Goal: Task Accomplishment & Management: Use online tool/utility

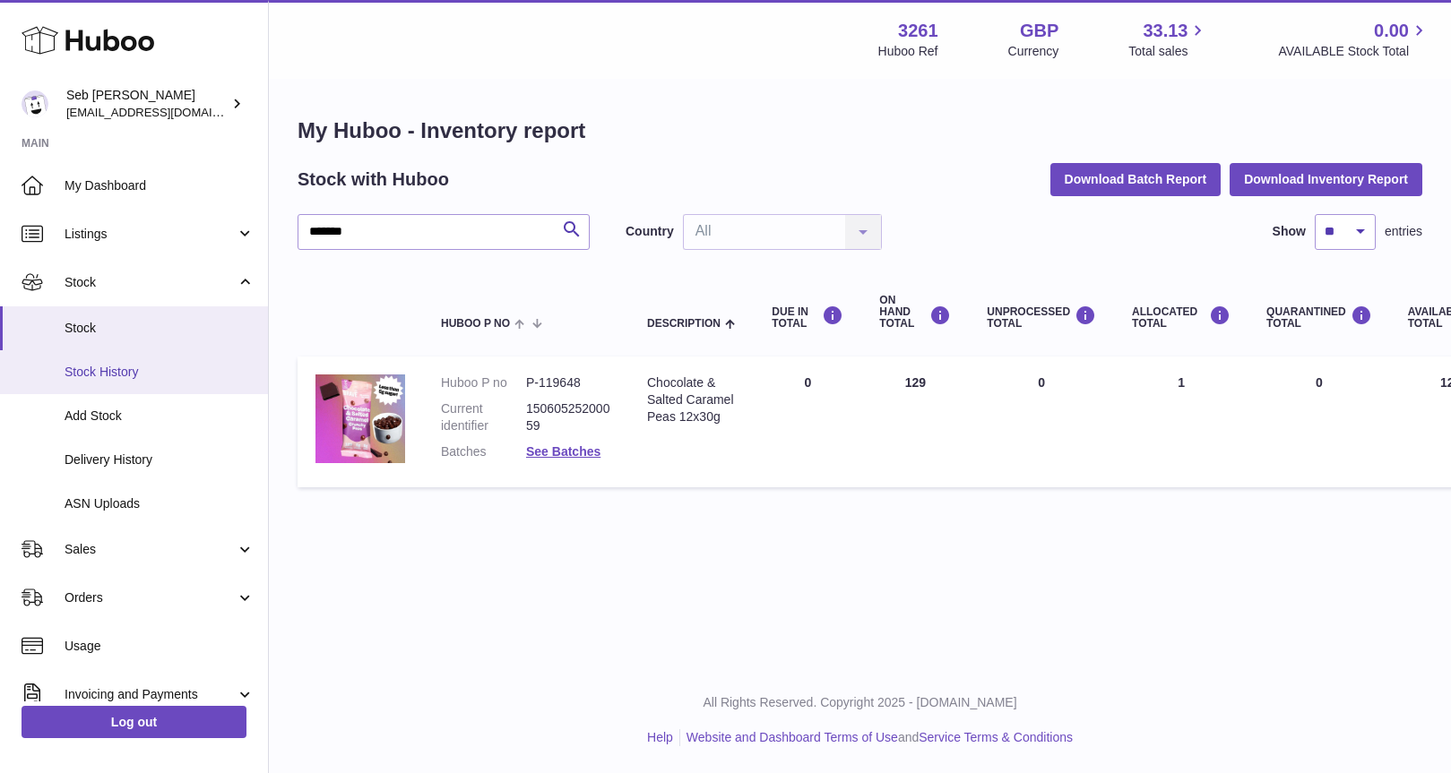
click at [110, 368] on span "Stock History" at bounding box center [160, 372] width 190 height 17
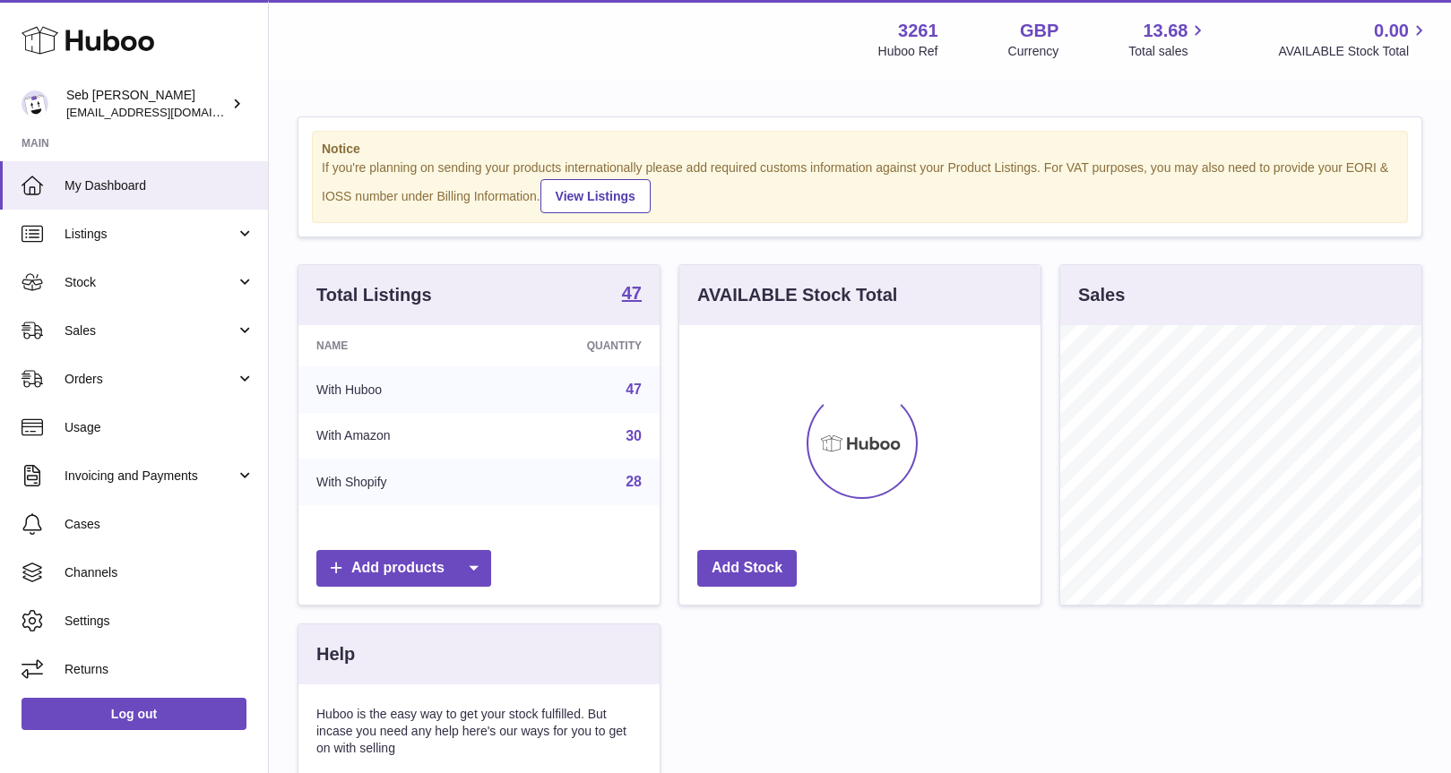
scroll to position [280, 361]
click at [90, 285] on span "Stock" at bounding box center [150, 282] width 171 height 17
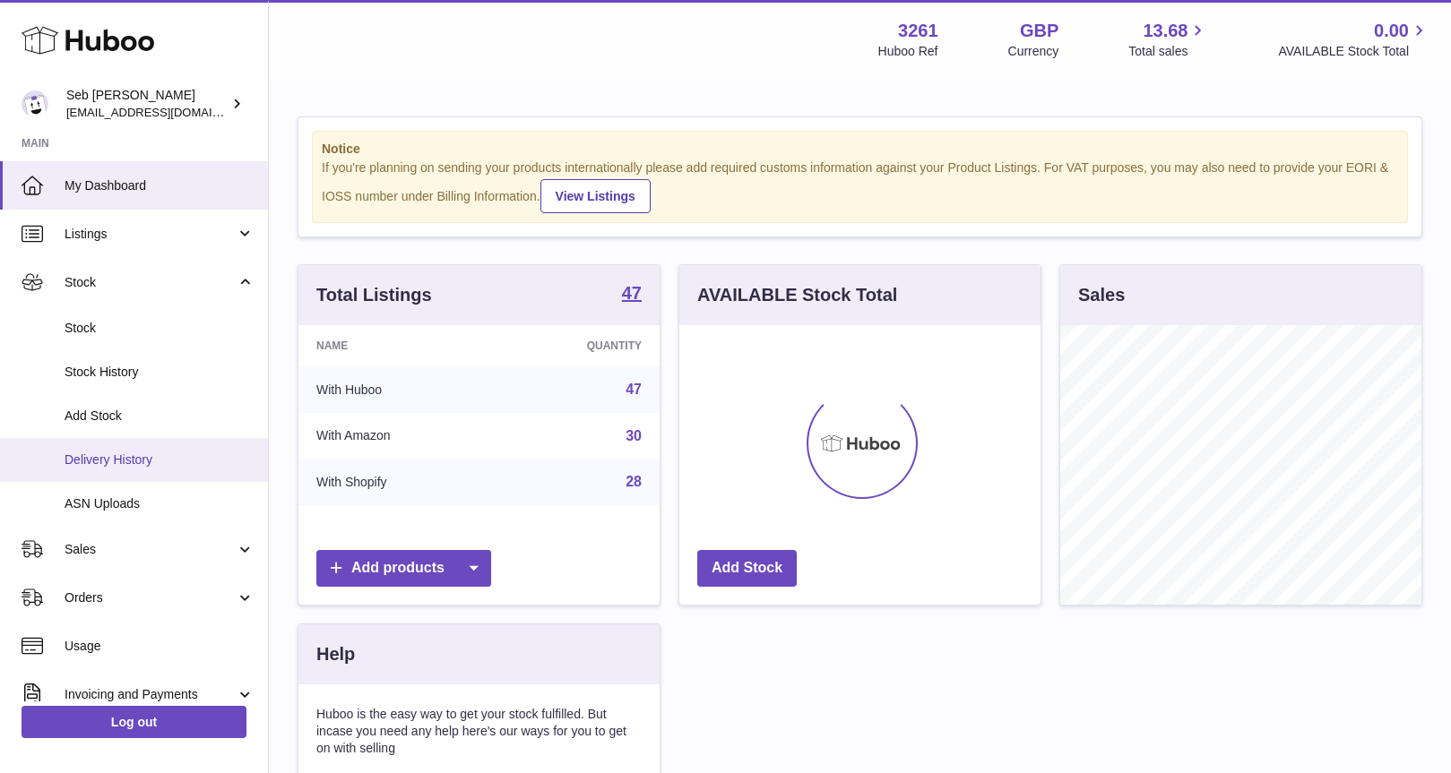
click at [108, 458] on span "Delivery History" at bounding box center [160, 460] width 190 height 17
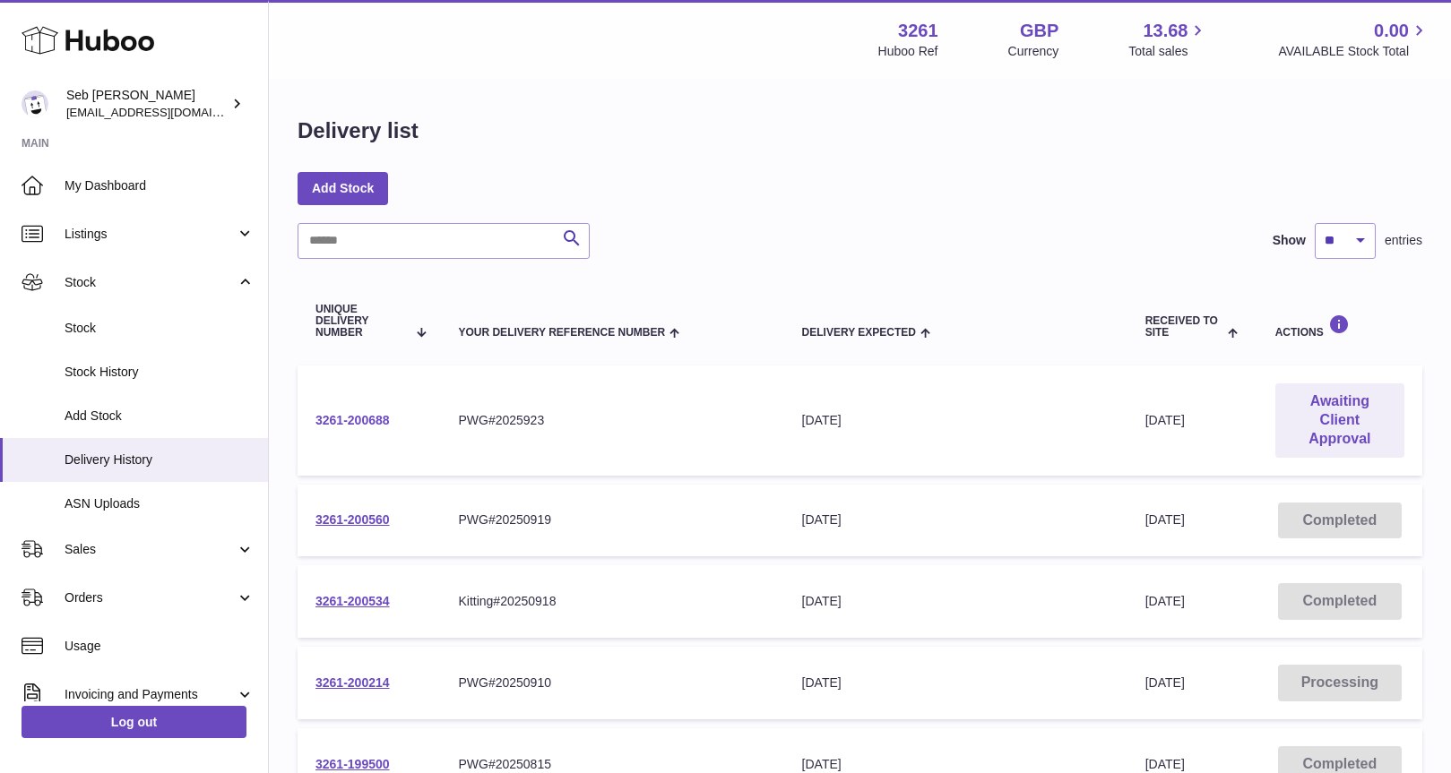
click at [371, 423] on link "3261-200688" at bounding box center [352, 420] width 74 height 14
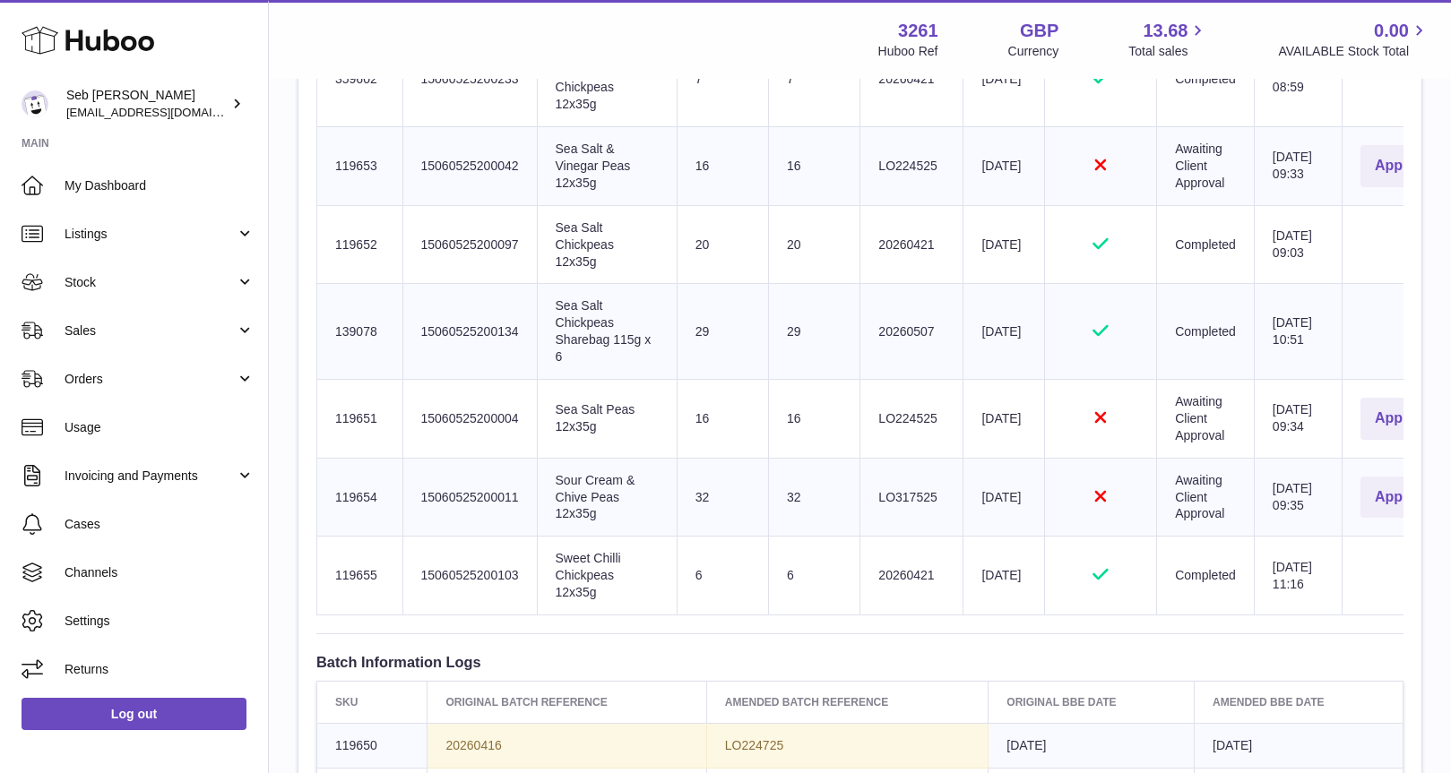
scroll to position [1244, 0]
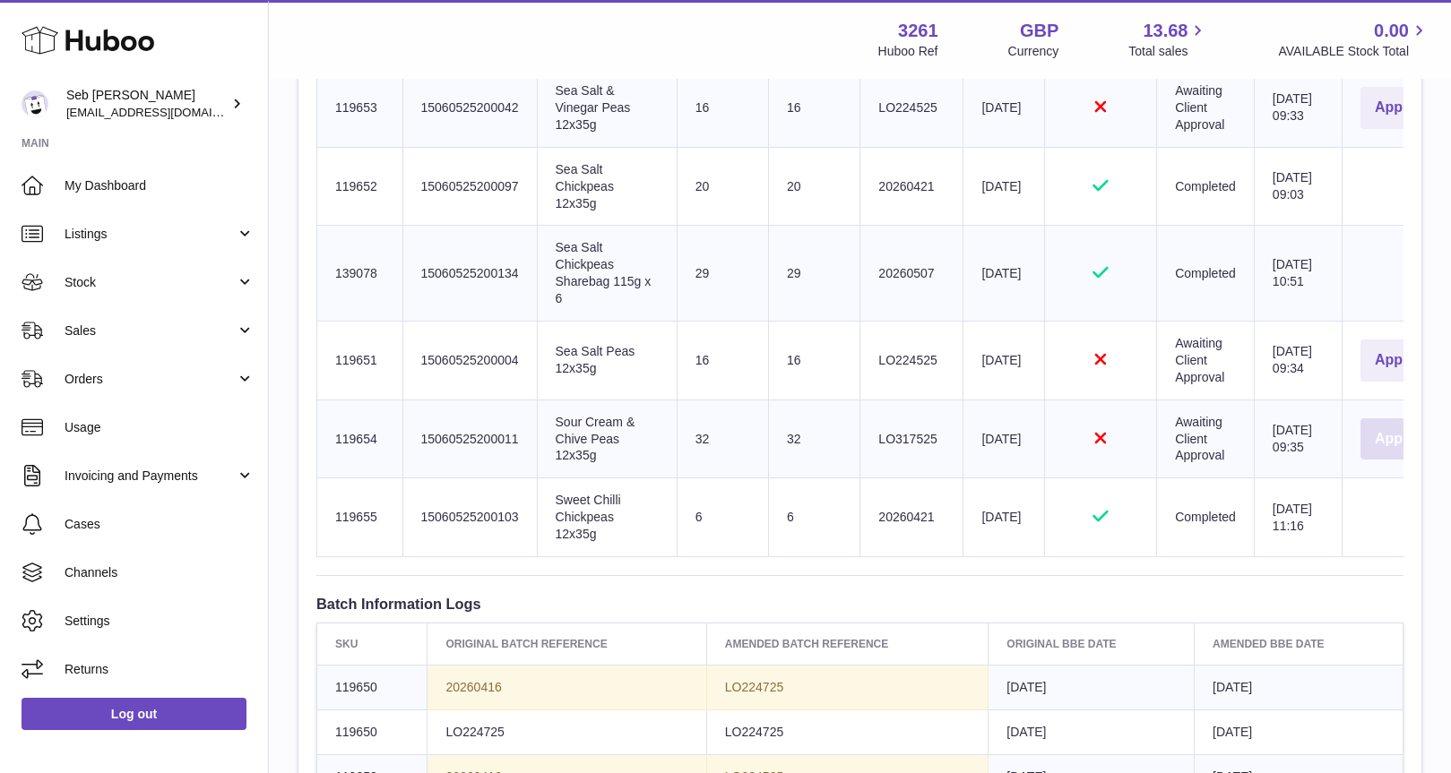
click at [1360, 461] on button "Approve" at bounding box center [1403, 439] width 87 height 42
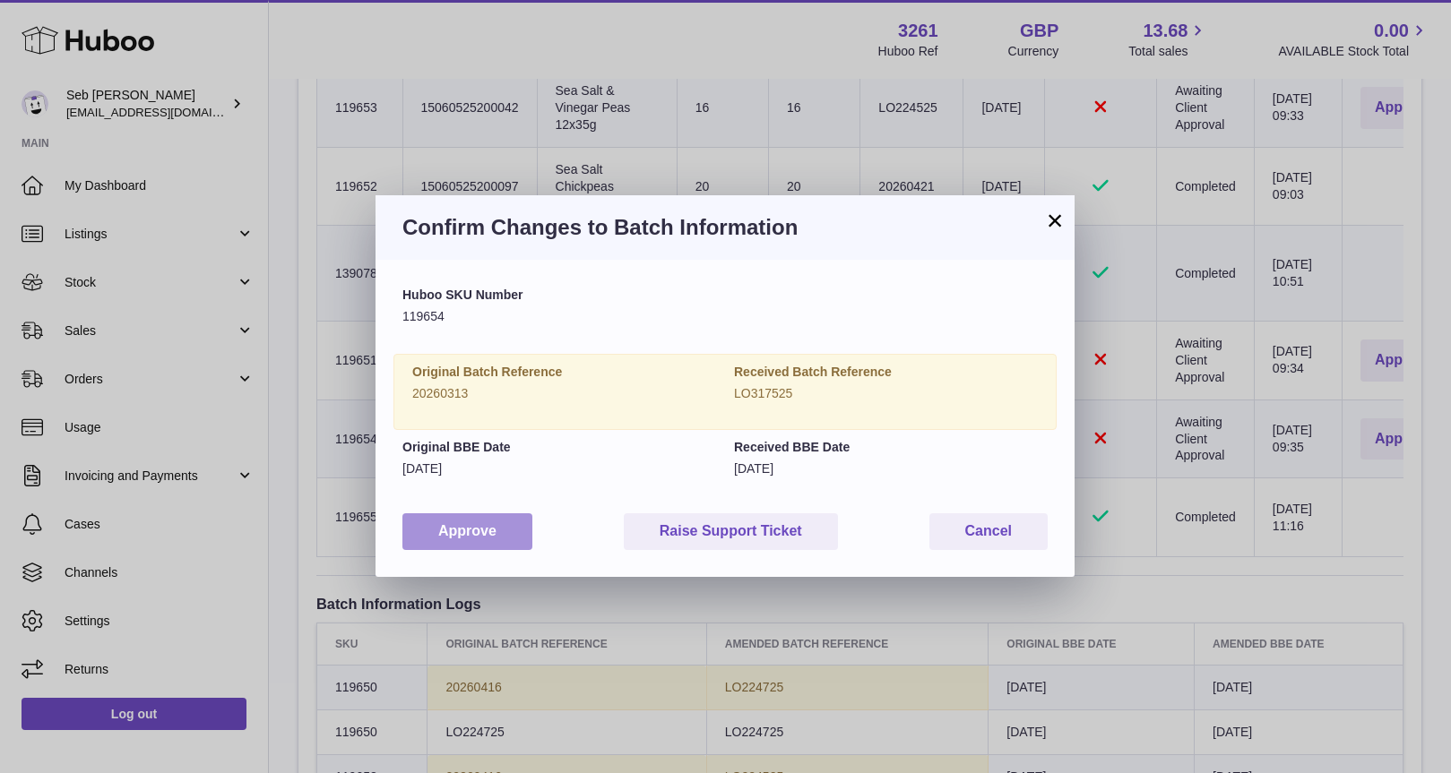
click at [468, 539] on button "Approve" at bounding box center [467, 531] width 130 height 37
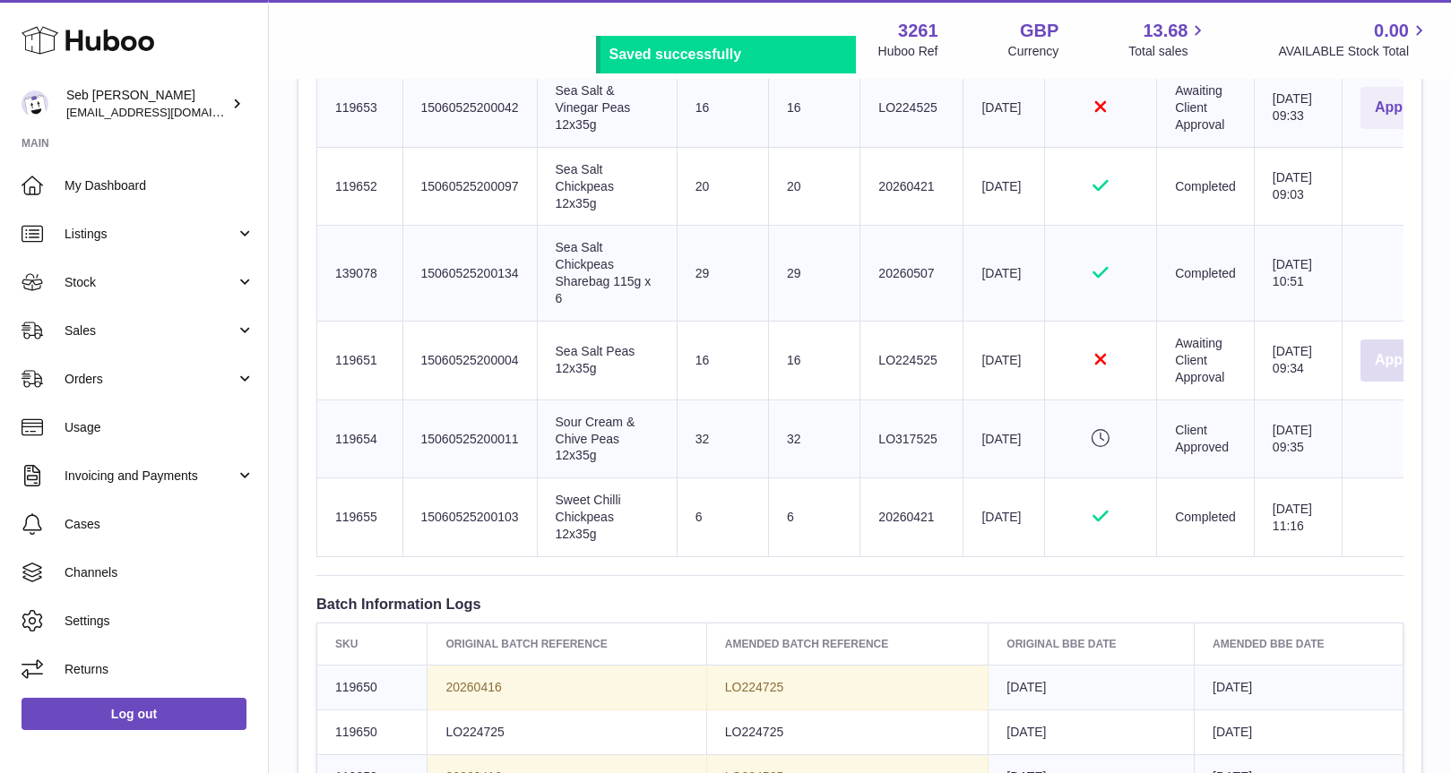
click at [1364, 382] on button "Approve" at bounding box center [1403, 361] width 87 height 42
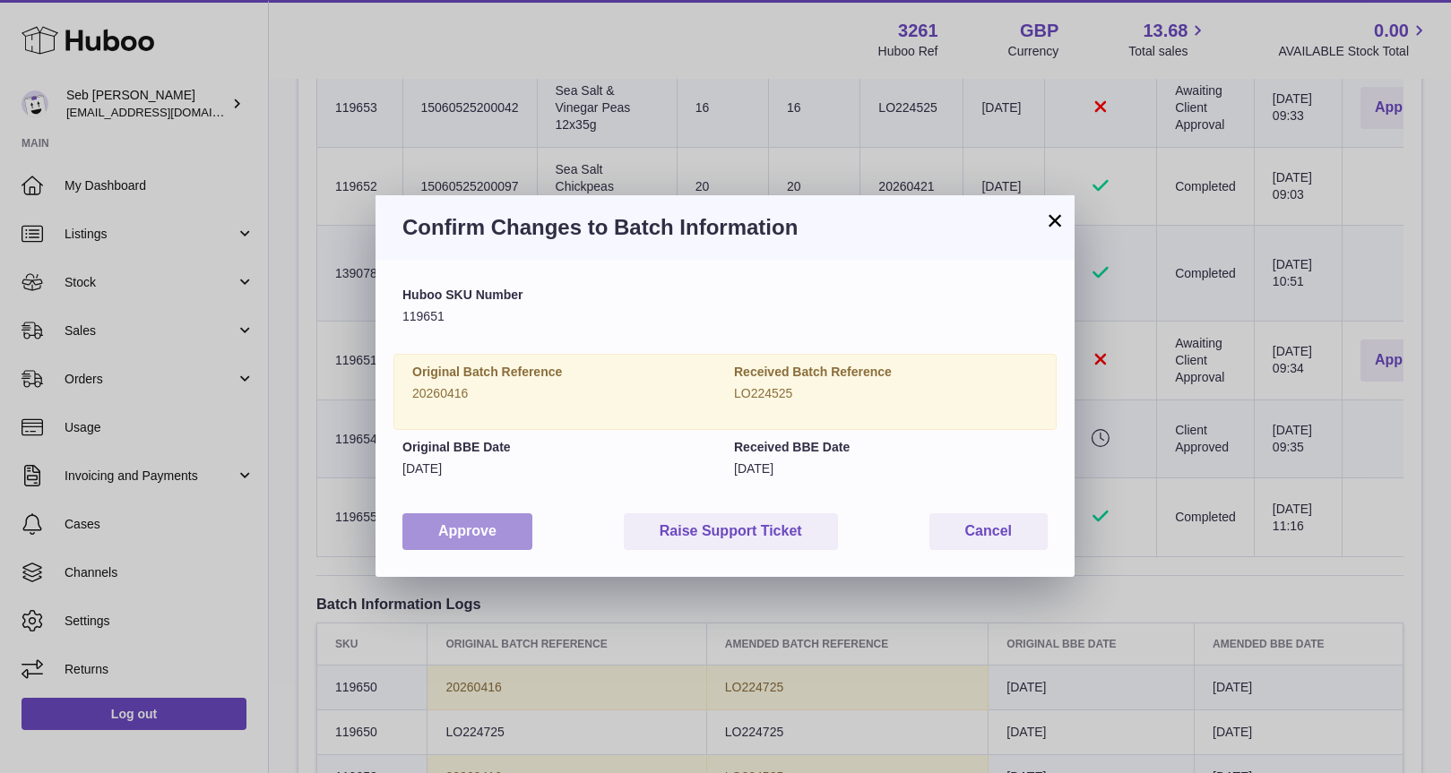
click at [488, 525] on button "Approve" at bounding box center [467, 531] width 130 height 37
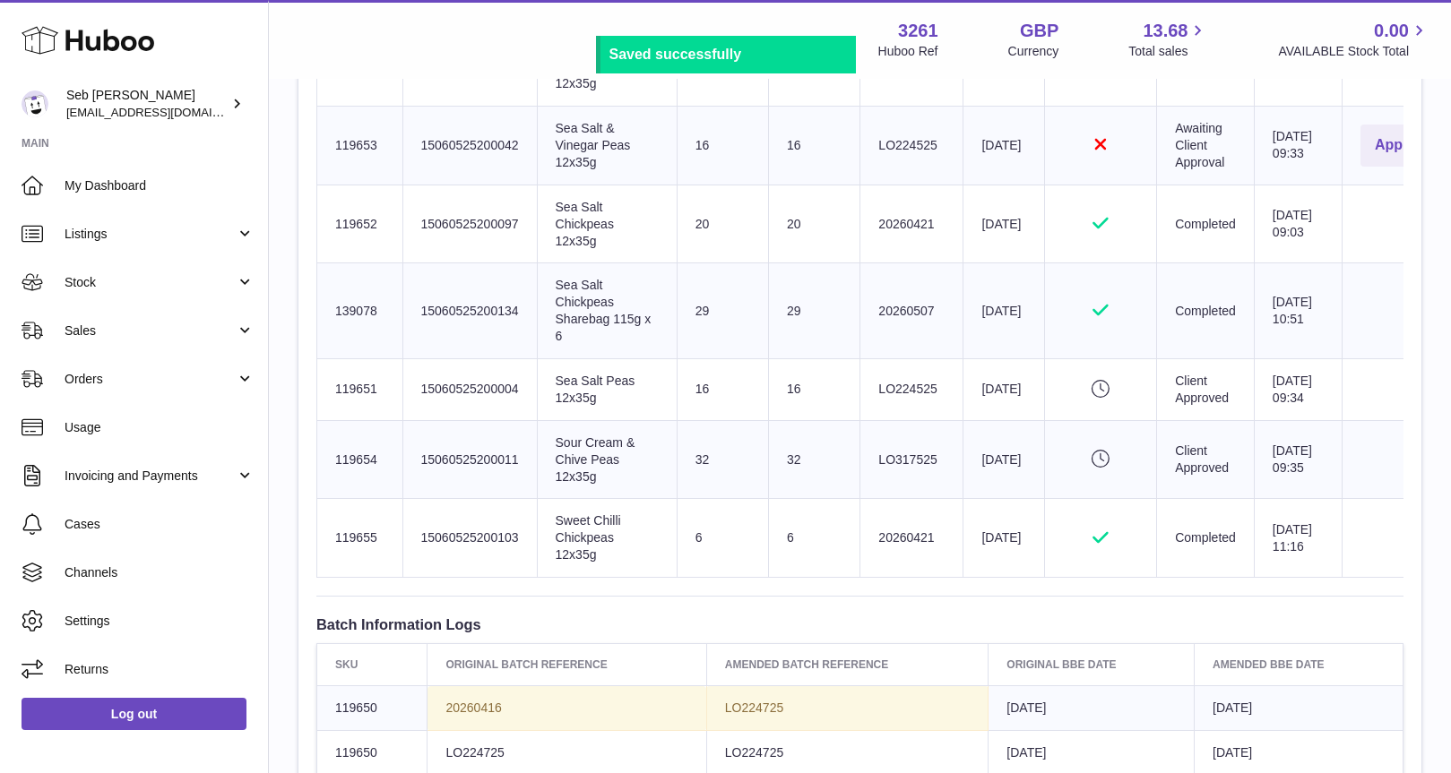
scroll to position [1169, 0]
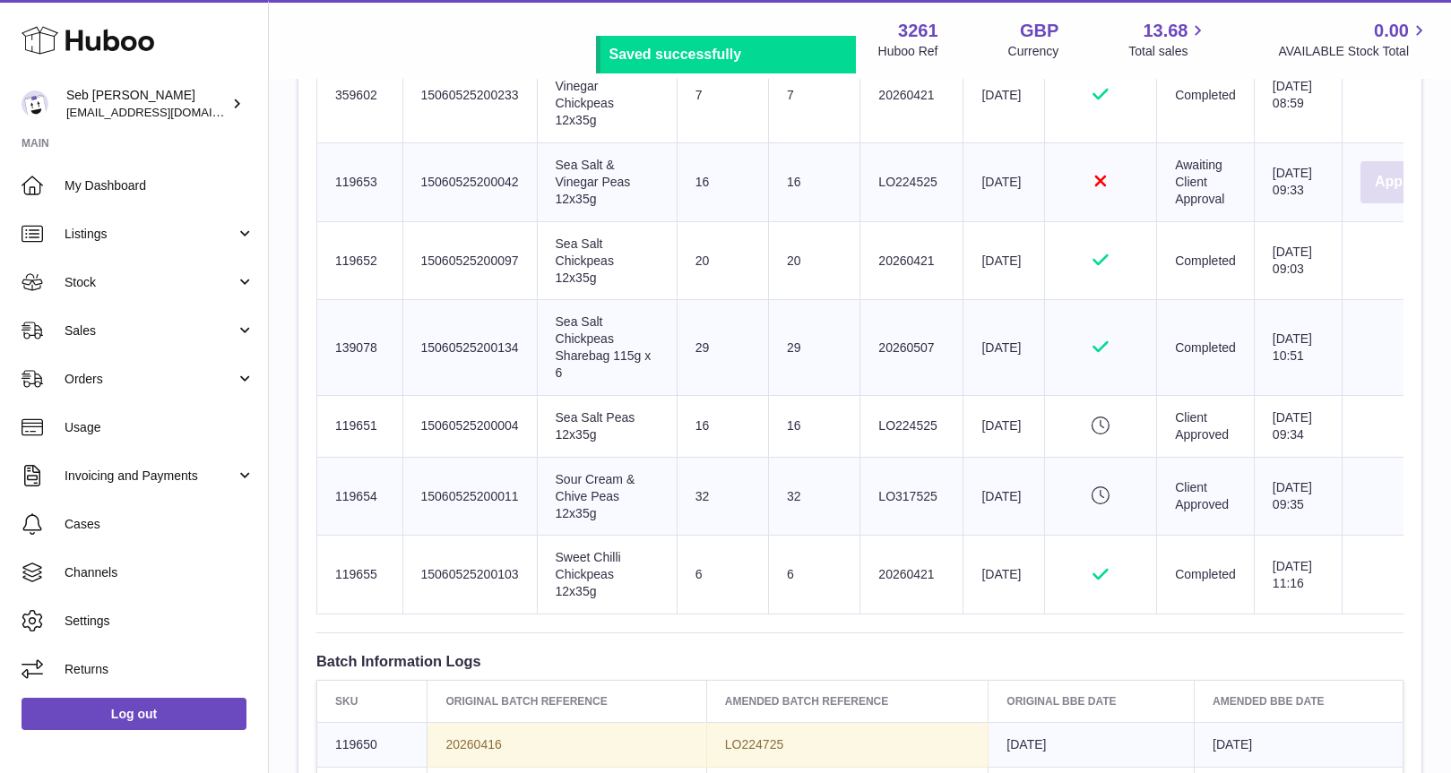
click at [1360, 203] on button "Approve" at bounding box center [1403, 182] width 87 height 42
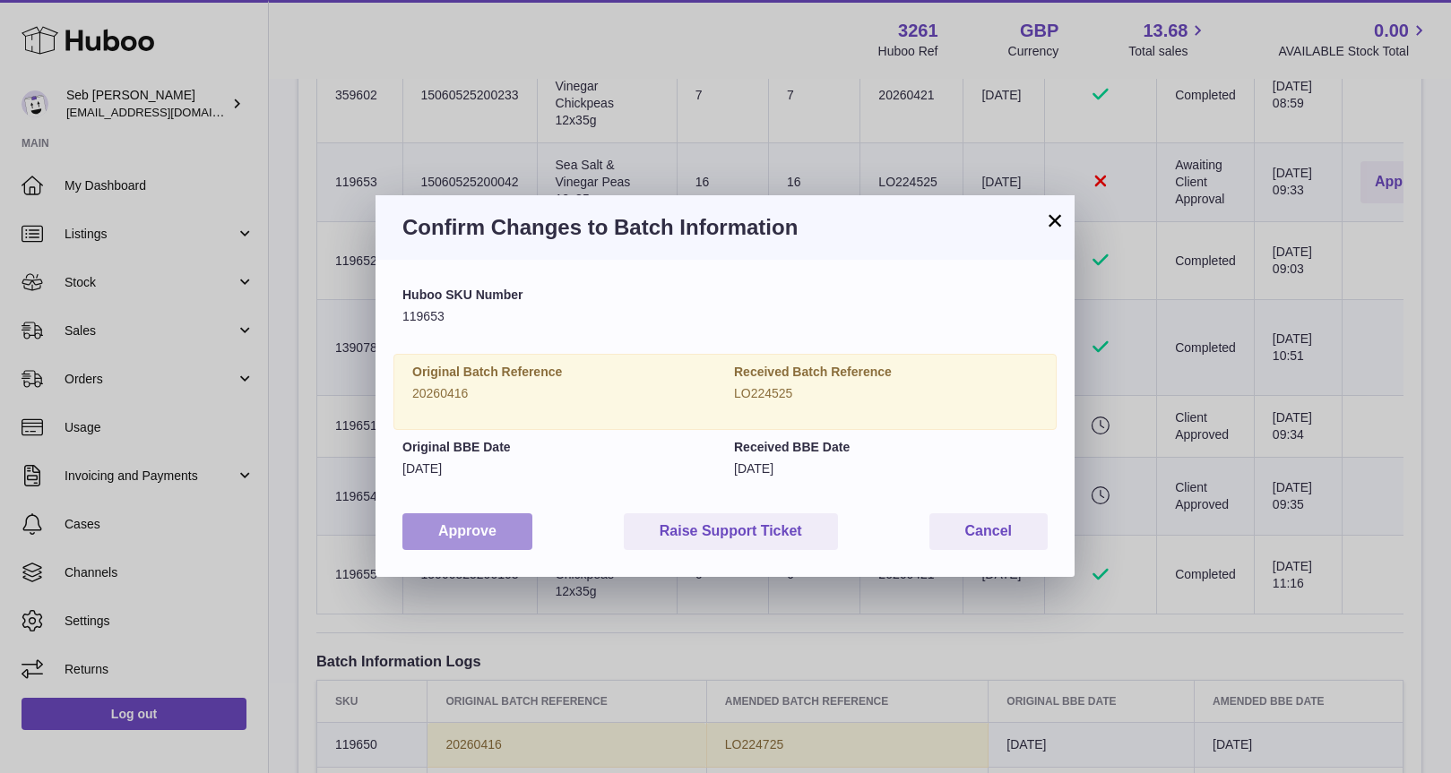
click at [488, 534] on button "Approve" at bounding box center [467, 531] width 130 height 37
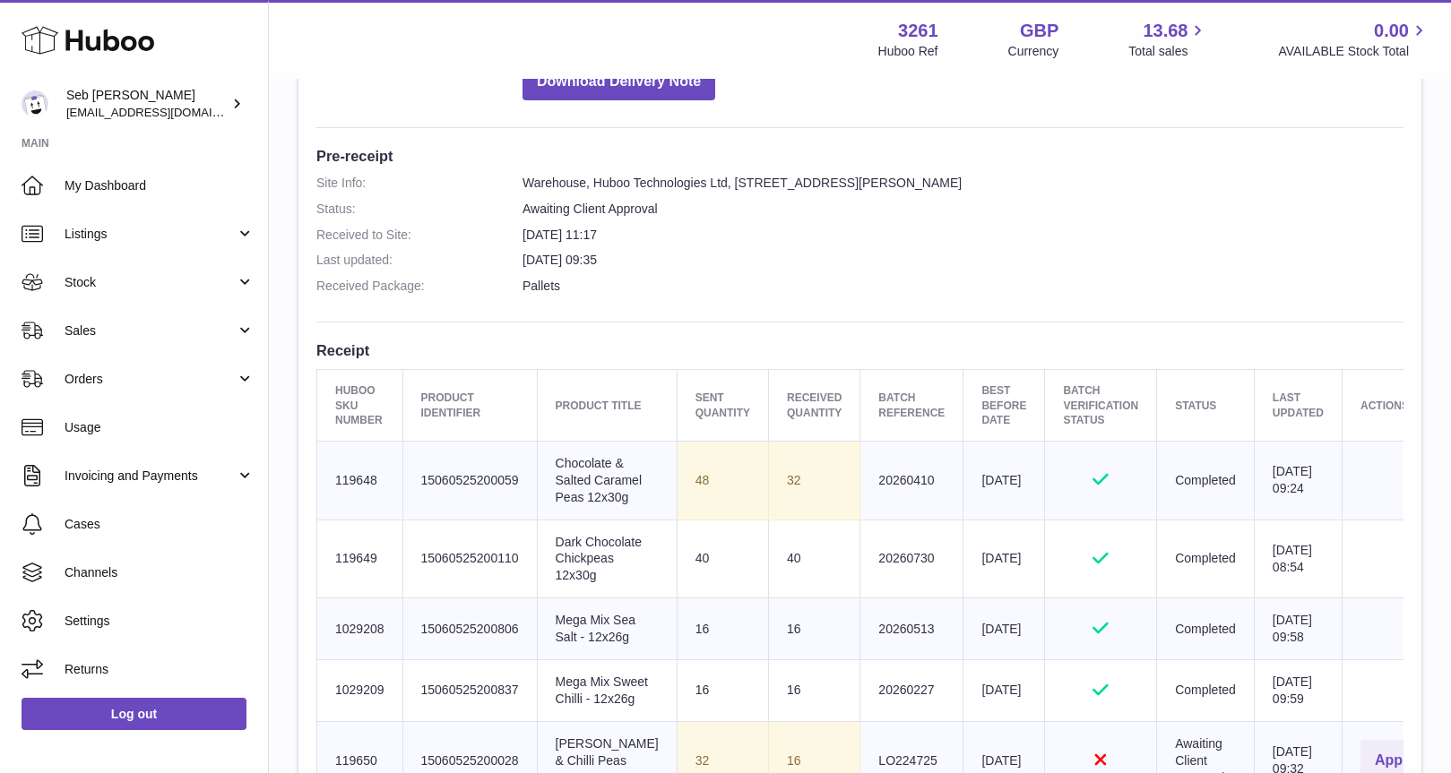
scroll to position [416, 0]
